Goal: Task Accomplishment & Management: Use online tool/utility

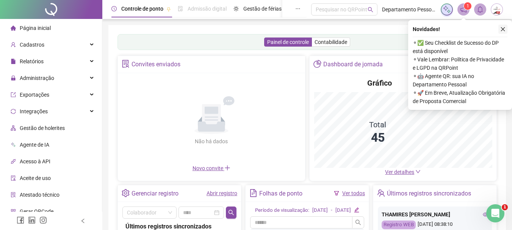
click at [501, 29] on icon "close" at bounding box center [503, 29] width 5 height 5
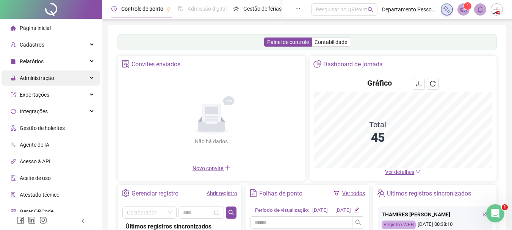
click at [43, 79] on span "Administração" at bounding box center [37, 78] width 35 height 6
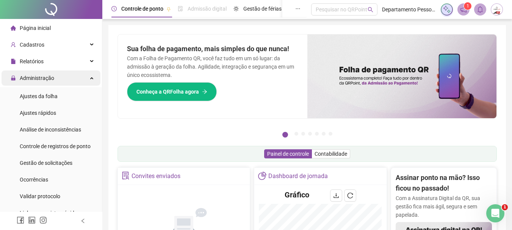
click at [48, 77] on span "Administração" at bounding box center [37, 78] width 35 height 6
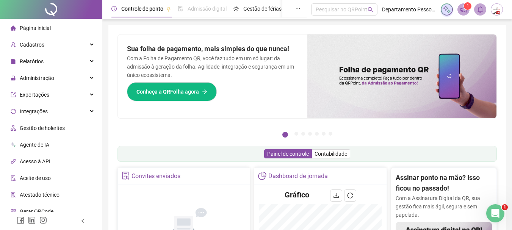
scroll to position [41, 0]
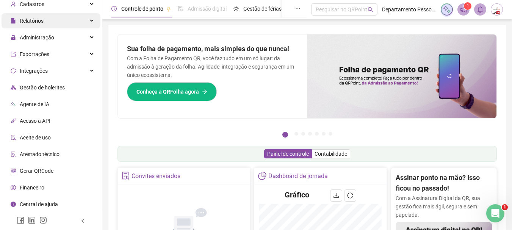
click at [38, 21] on span "Relatórios" at bounding box center [32, 21] width 24 height 6
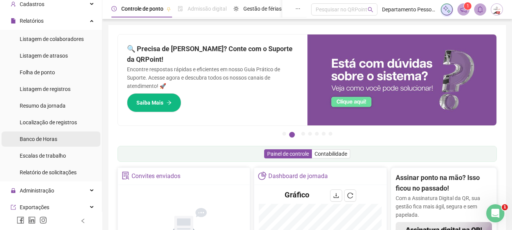
click at [44, 138] on span "Banco de Horas" at bounding box center [39, 139] width 38 height 6
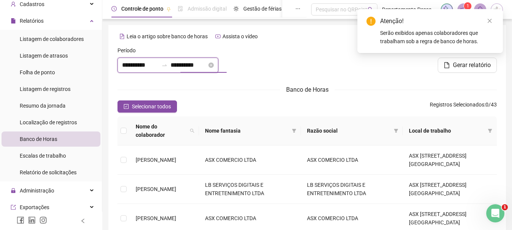
click at [198, 69] on input "**********" at bounding box center [189, 65] width 36 height 9
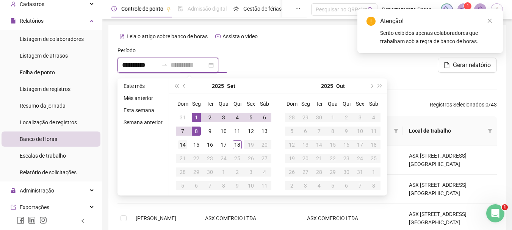
type input "**********"
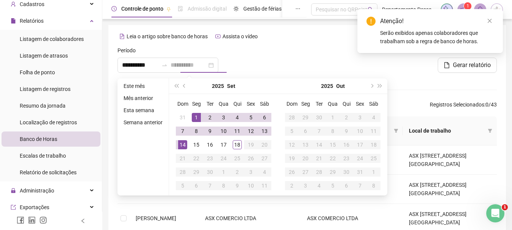
click at [181, 144] on div "14" at bounding box center [182, 144] width 9 height 9
type input "**********"
click at [291, 62] on div at bounding box center [307, 62] width 129 height 33
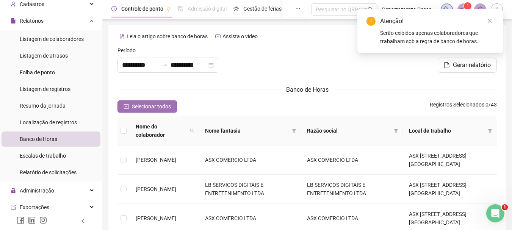
click at [134, 106] on span "Selecionar todos" at bounding box center [151, 106] width 39 height 8
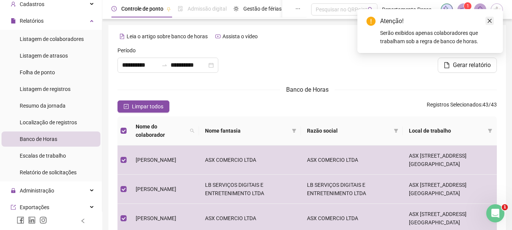
click at [491, 23] on icon "close" at bounding box center [489, 20] width 5 height 5
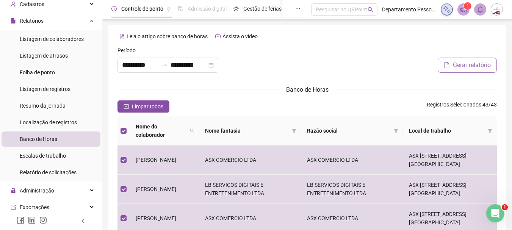
click at [451, 64] on button "Gerar relatório" at bounding box center [467, 65] width 59 height 15
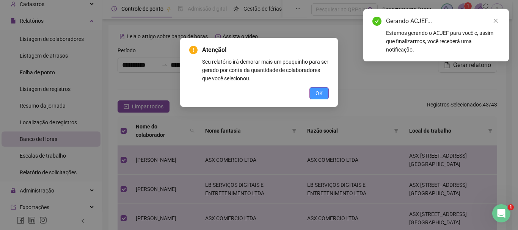
click at [317, 94] on span "OK" at bounding box center [319, 93] width 7 height 8
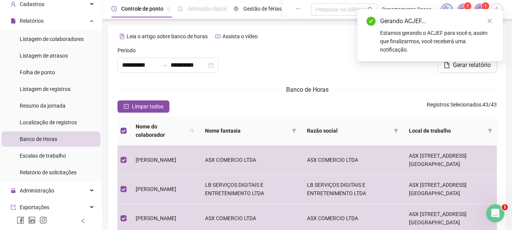
click at [404, 29] on div "Estamos gerando o ACJEF para você e, assim que finalizarmos, você receberá uma …" at bounding box center [437, 41] width 114 height 25
click at [493, 22] on link "Close" at bounding box center [490, 21] width 8 height 8
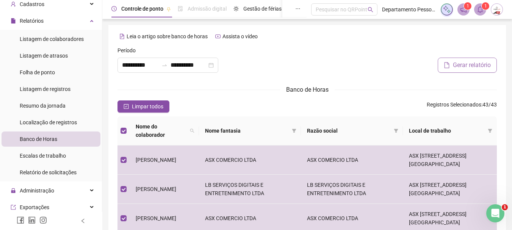
click at [461, 66] on span "Gerar relatório" at bounding box center [472, 65] width 38 height 9
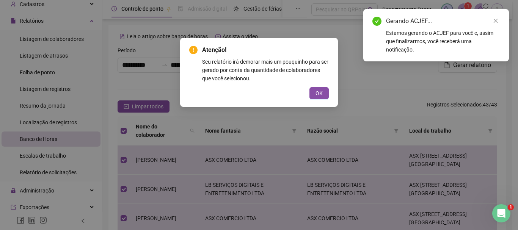
click at [321, 94] on span "OK" at bounding box center [319, 93] width 7 height 8
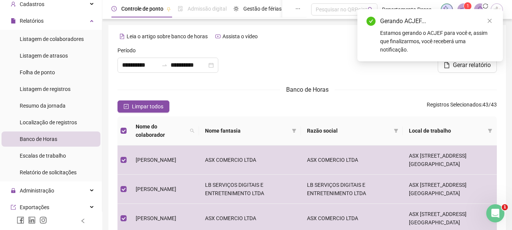
click at [418, 31] on div "Estamos gerando o ACJEF para você e, assim que finalizarmos, você receberá uma …" at bounding box center [437, 41] width 114 height 25
click at [488, 21] on icon "close" at bounding box center [489, 20] width 5 height 5
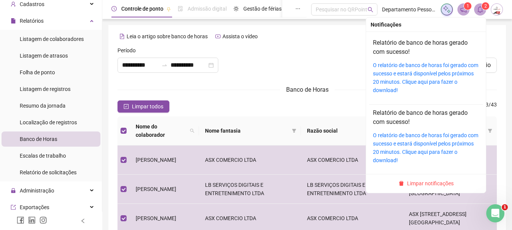
click at [480, 7] on icon "bell" at bounding box center [480, 9] width 7 height 7
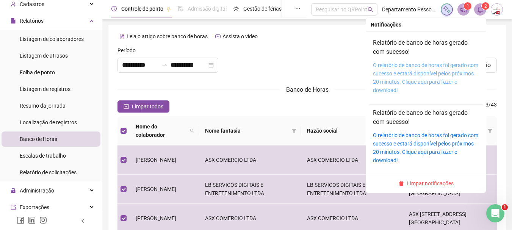
click at [404, 67] on link "O relatório de banco de horas foi gerado com sucesso e estará disponível pelos …" at bounding box center [425, 77] width 105 height 31
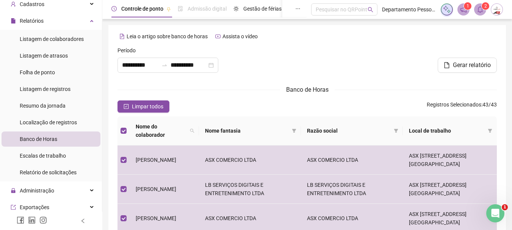
click at [246, 91] on div "Banco de Horas" at bounding box center [308, 89] width 380 height 9
